Goal: Task Accomplishment & Management: Use online tool/utility

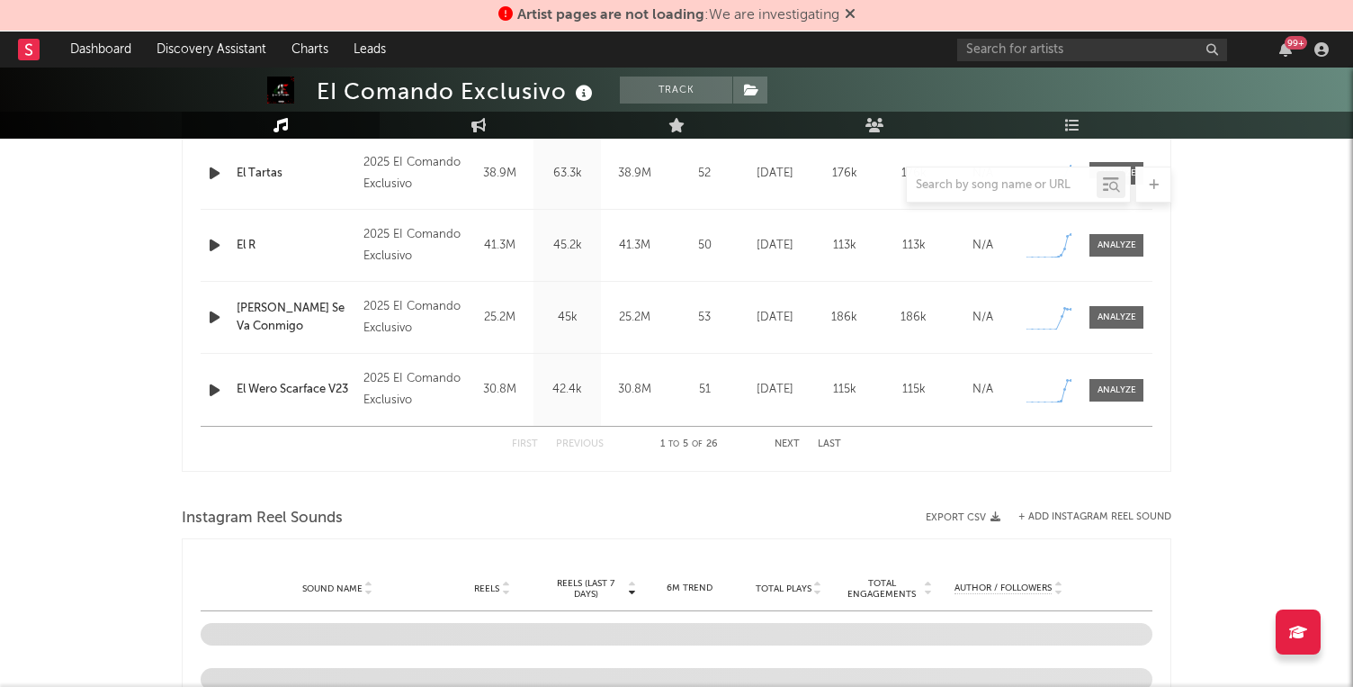
scroll to position [730, 0]
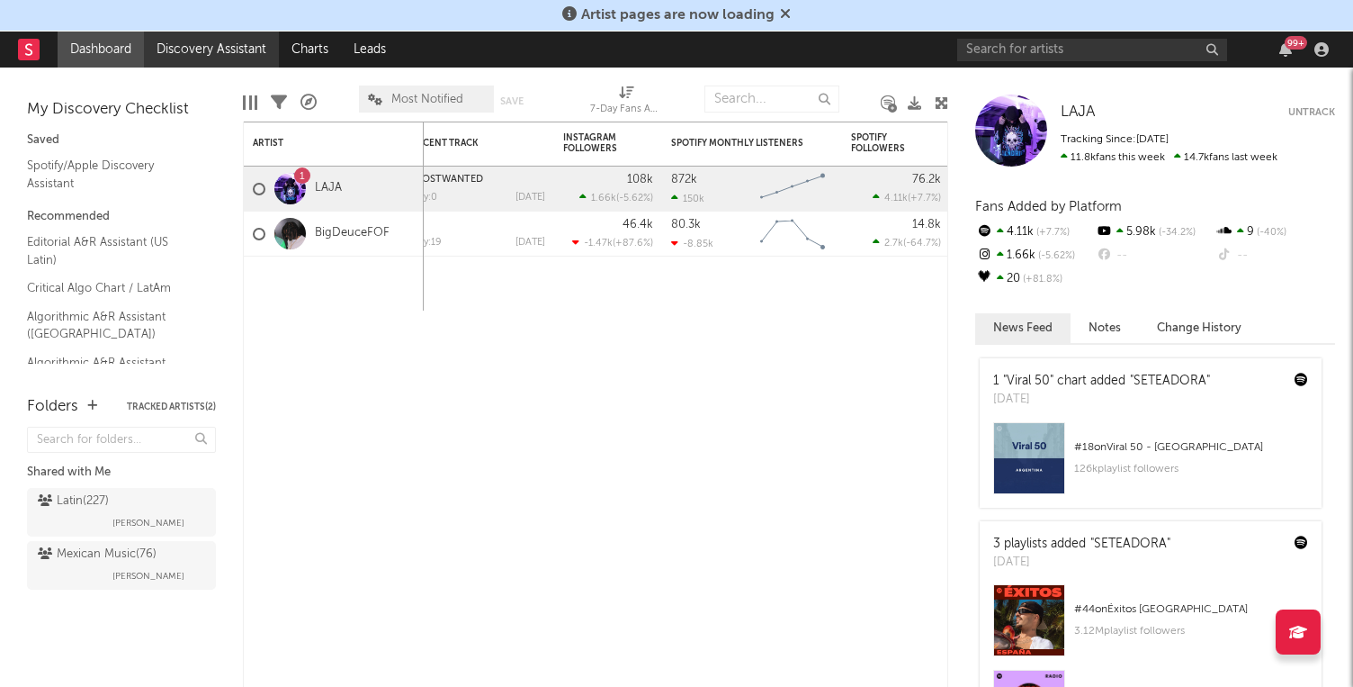
click at [207, 55] on link "Discovery Assistant" at bounding box center [211, 49] width 135 height 36
